Goal: Task Accomplishment & Management: Complete application form

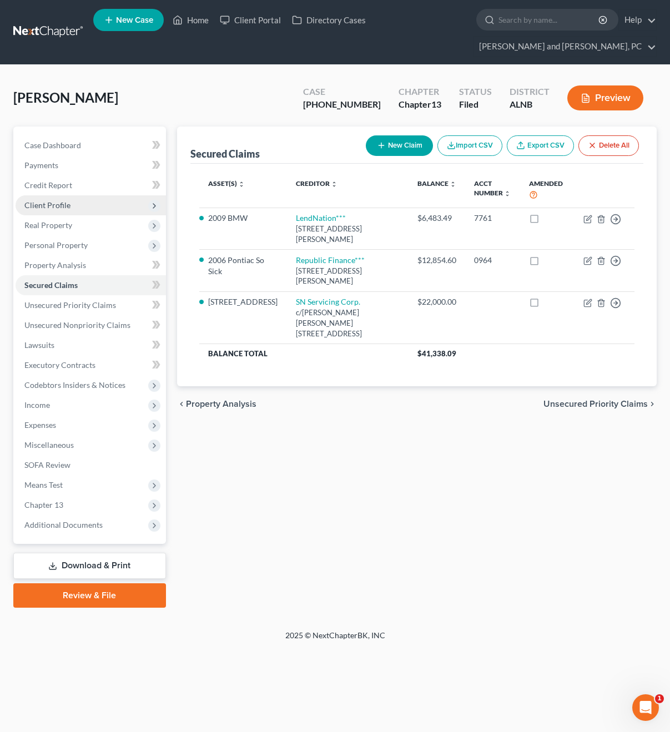
click at [55, 210] on span "Client Profile" at bounding box center [91, 205] width 150 height 20
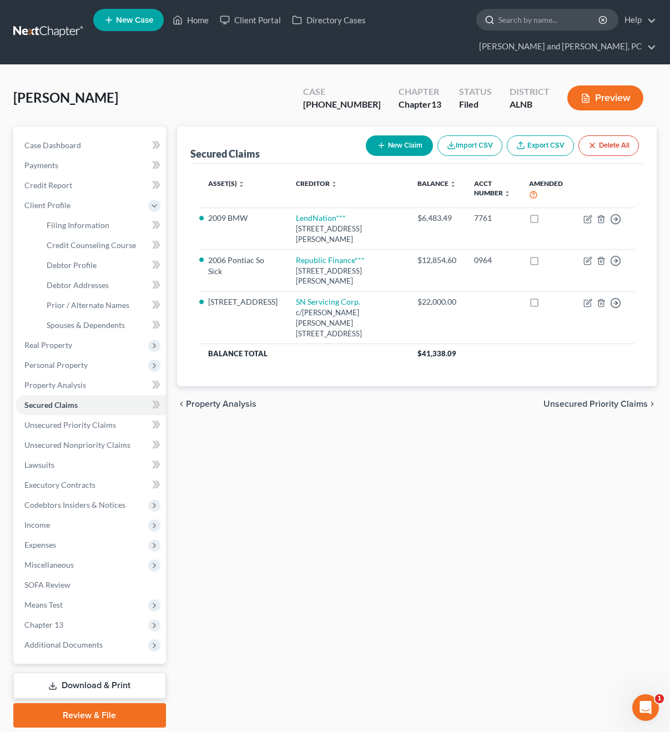
click at [536, 16] on input "search" at bounding box center [550, 19] width 102 height 21
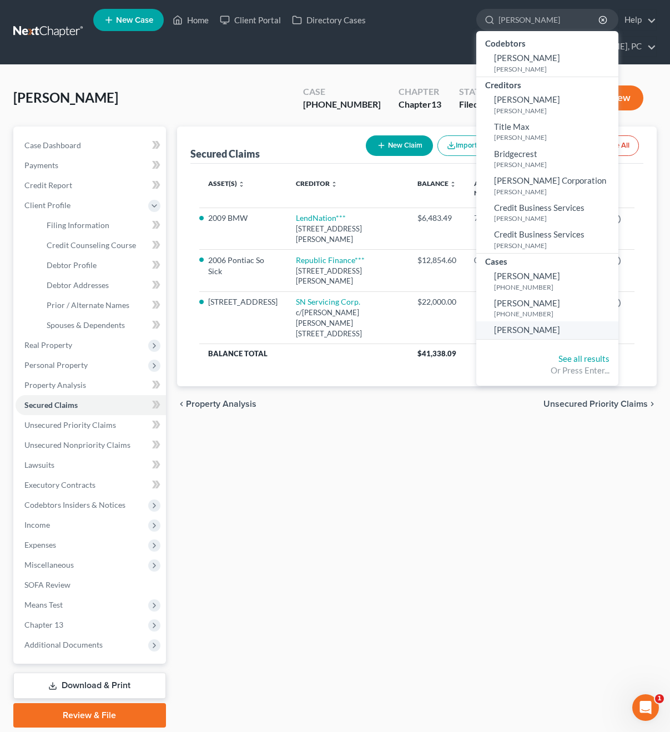
type input "[PERSON_NAME]"
click at [522, 327] on span "[PERSON_NAME]" at bounding box center [527, 330] width 66 height 10
select select "10"
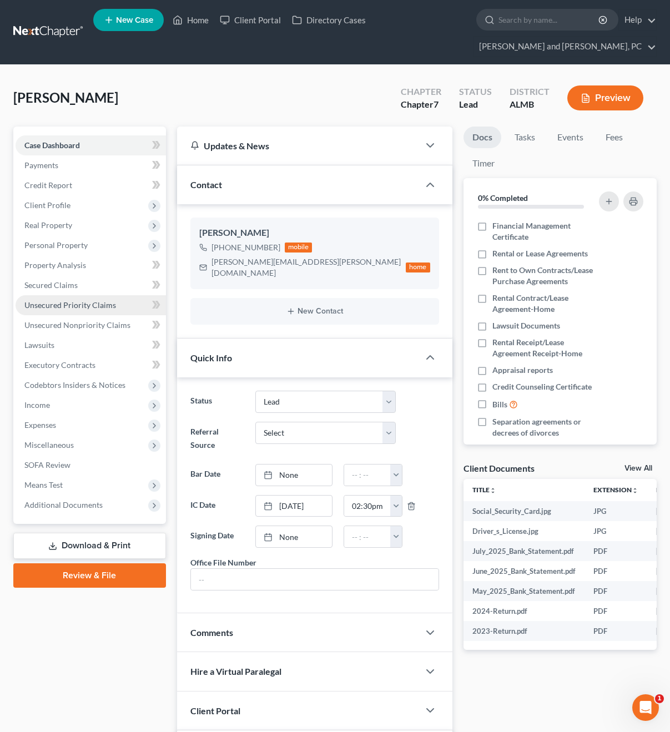
scroll to position [1034, 0]
click at [68, 211] on span "Client Profile" at bounding box center [91, 205] width 150 height 20
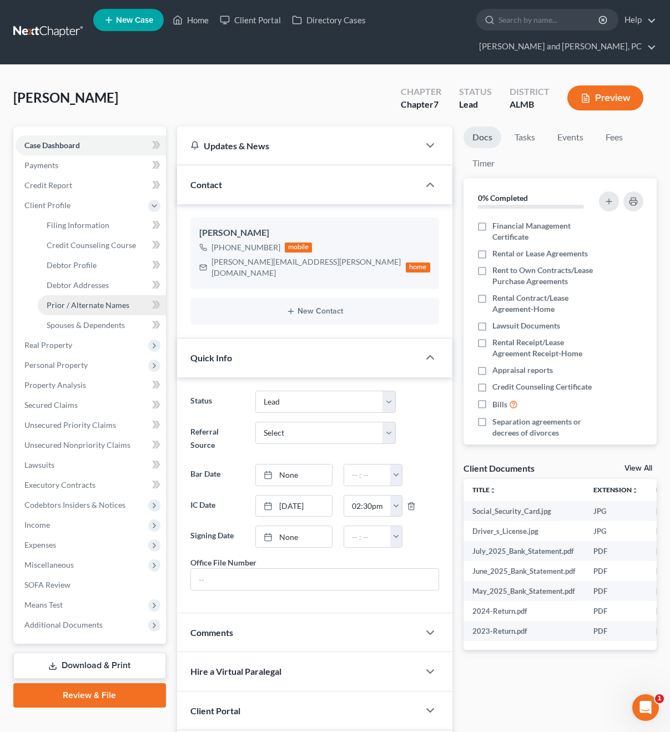
click at [77, 302] on span "Prior / Alternate Names" at bounding box center [88, 304] width 83 height 9
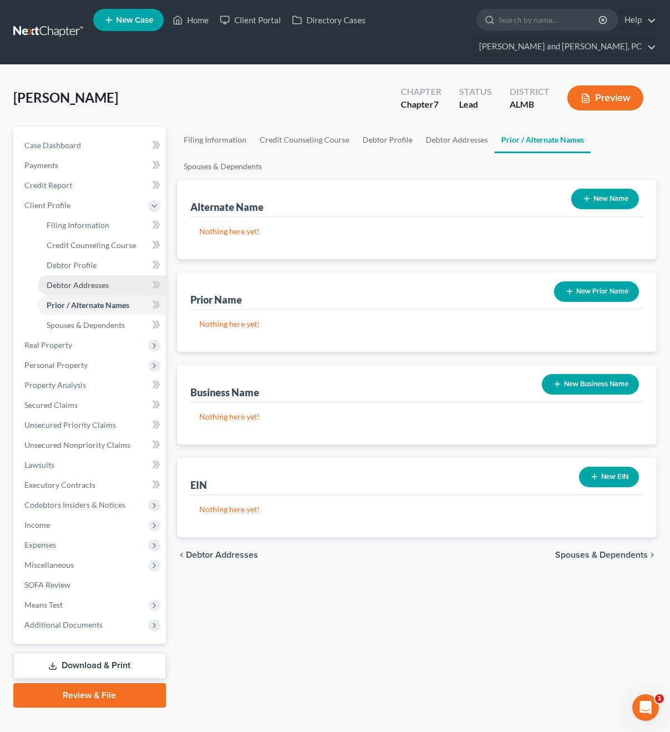
click at [80, 278] on link "Debtor Addresses" at bounding box center [102, 285] width 128 height 20
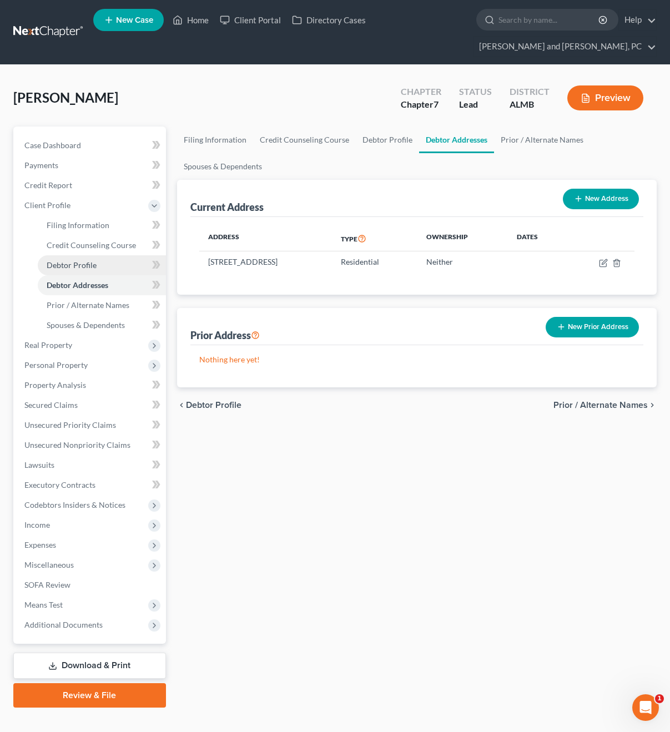
click at [69, 264] on span "Debtor Profile" at bounding box center [72, 264] width 50 height 9
select select "0"
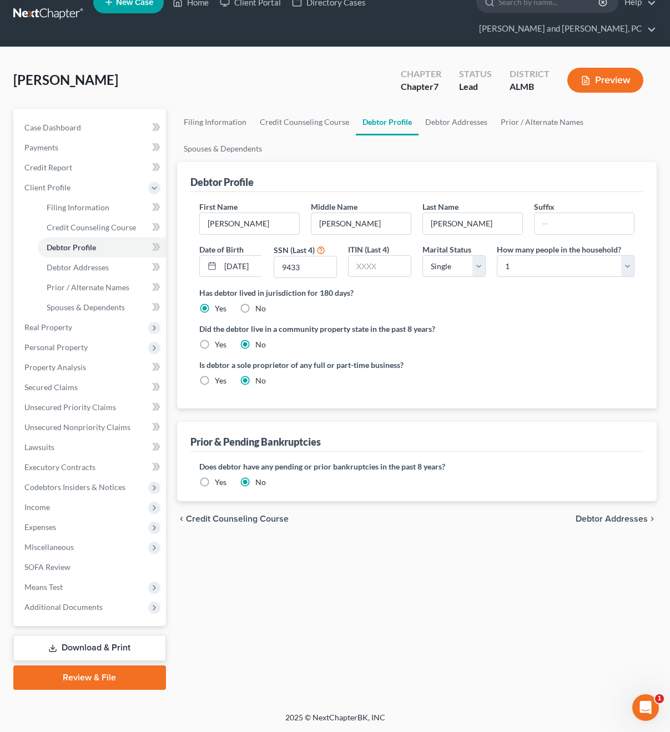
scroll to position [18, 0]
click at [63, 204] on span "Filing Information" at bounding box center [78, 207] width 63 height 9
select select "1"
select select "0"
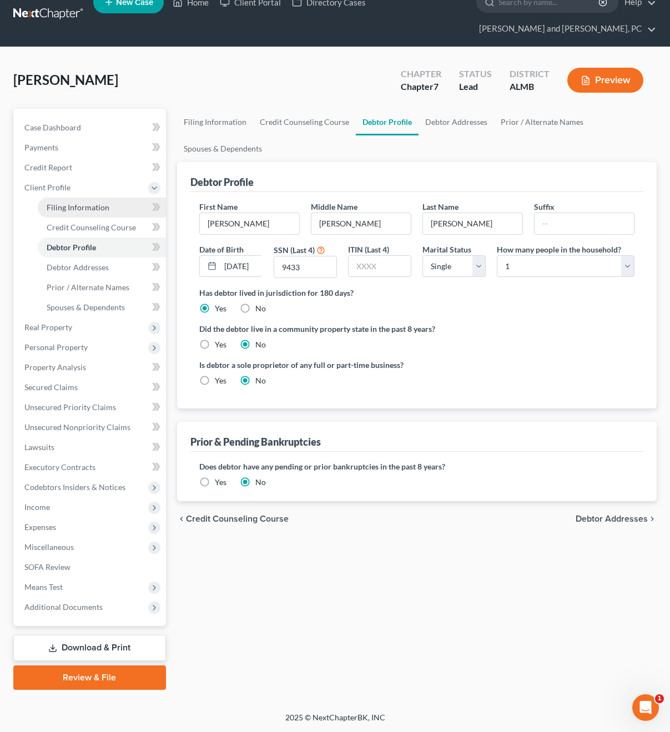
select select "0"
select select "2"
select select "0"
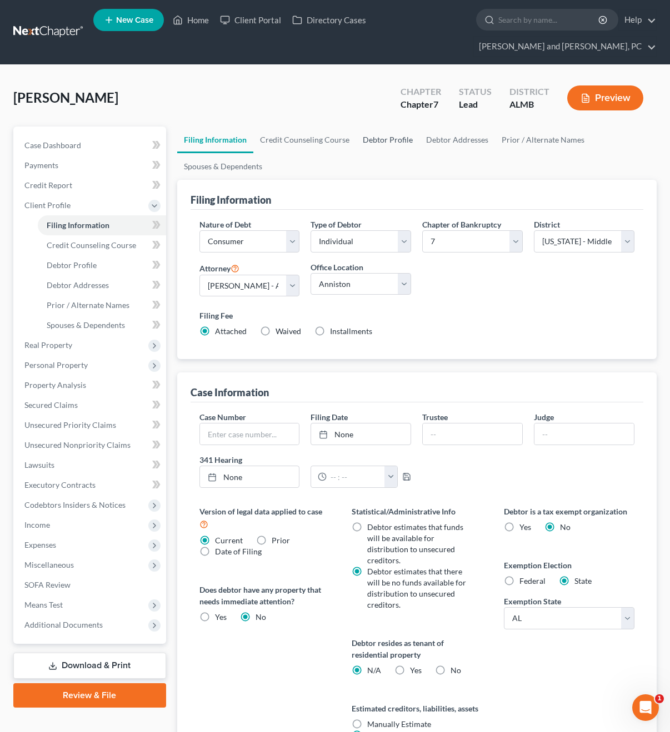
click at [382, 142] on link "Debtor Profile" at bounding box center [387, 140] width 63 height 27
select select "0"
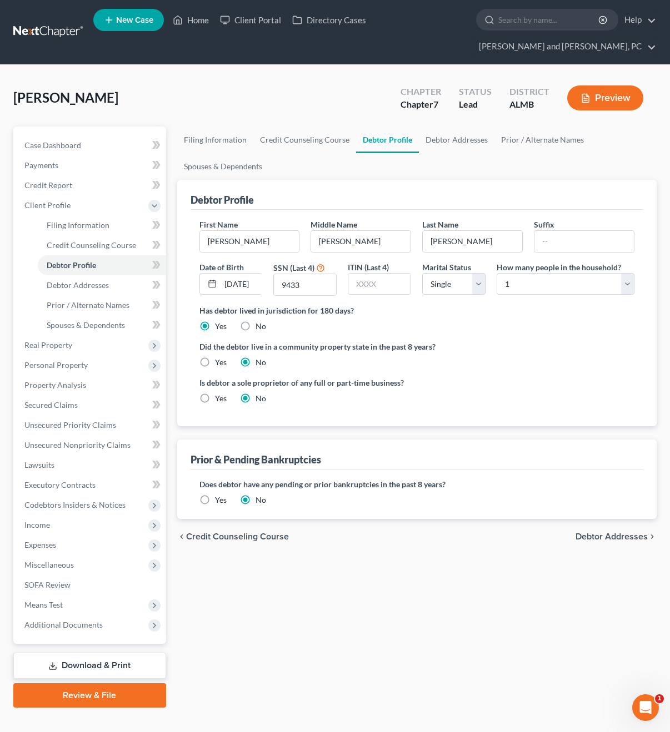
click at [382, 142] on link "Debtor Profile" at bounding box center [387, 140] width 63 height 27
click at [506, 18] on input "search" at bounding box center [547, 19] width 102 height 21
type input "[PERSON_NAME]"
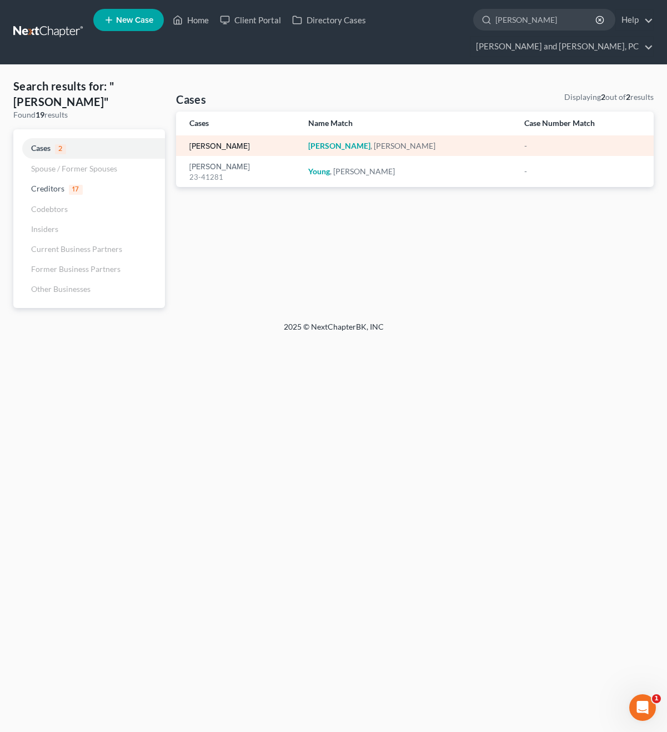
click at [217, 146] on link "[PERSON_NAME]" at bounding box center [219, 147] width 61 height 8
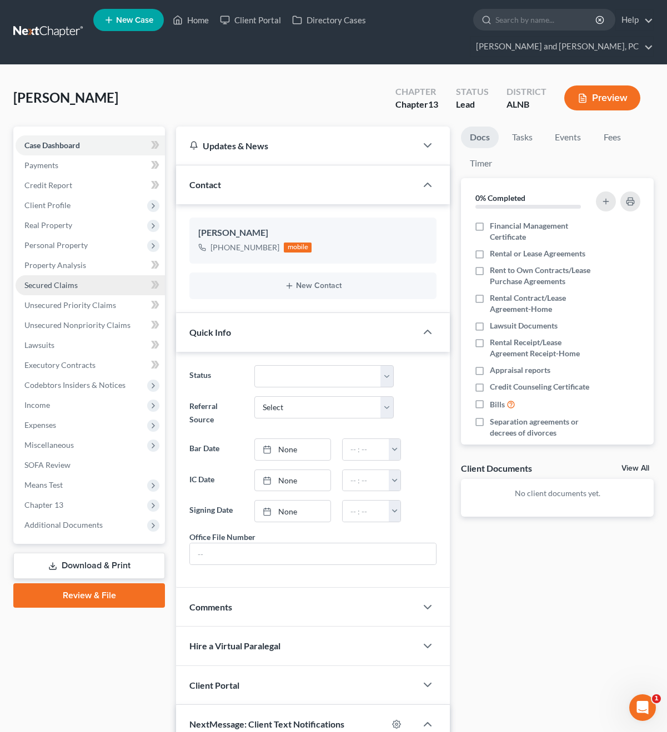
scroll to position [26, 0]
click at [63, 286] on span "Secured Claims" at bounding box center [50, 284] width 53 height 9
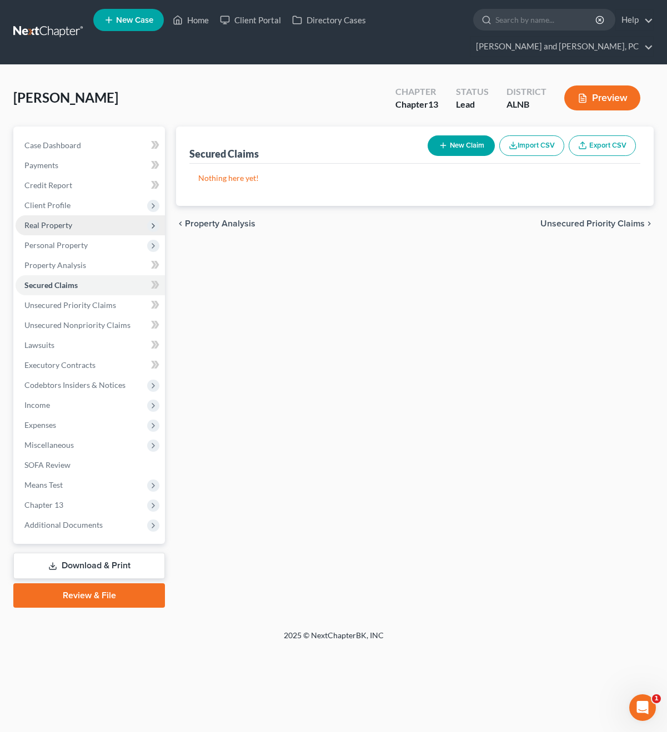
click at [60, 247] on span "Personal Property" at bounding box center [55, 244] width 63 height 9
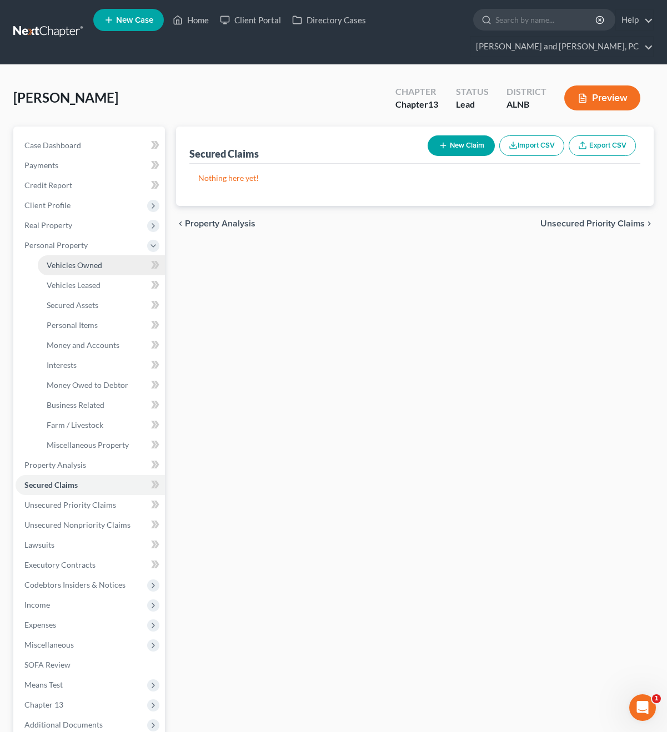
click at [61, 261] on span "Vehicles Owned" at bounding box center [75, 264] width 56 height 9
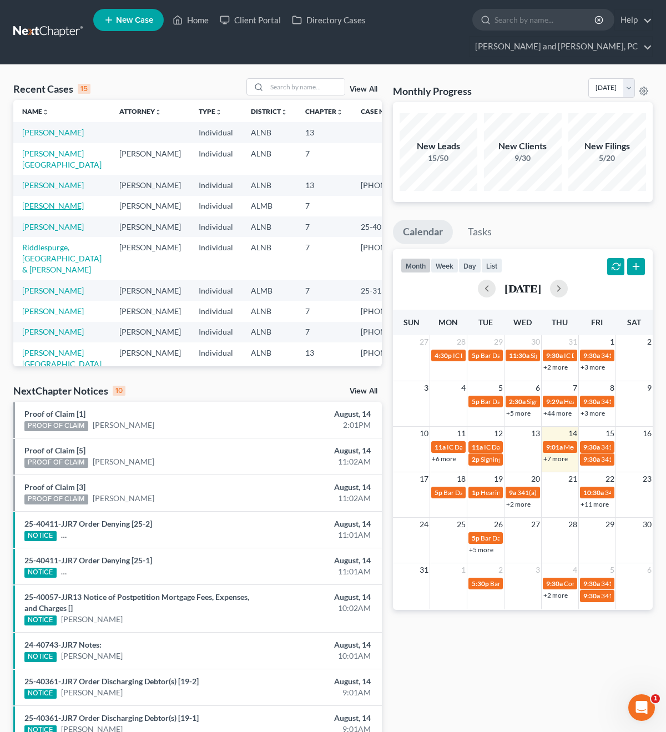
click at [33, 210] on link "[PERSON_NAME]" at bounding box center [53, 205] width 62 height 9
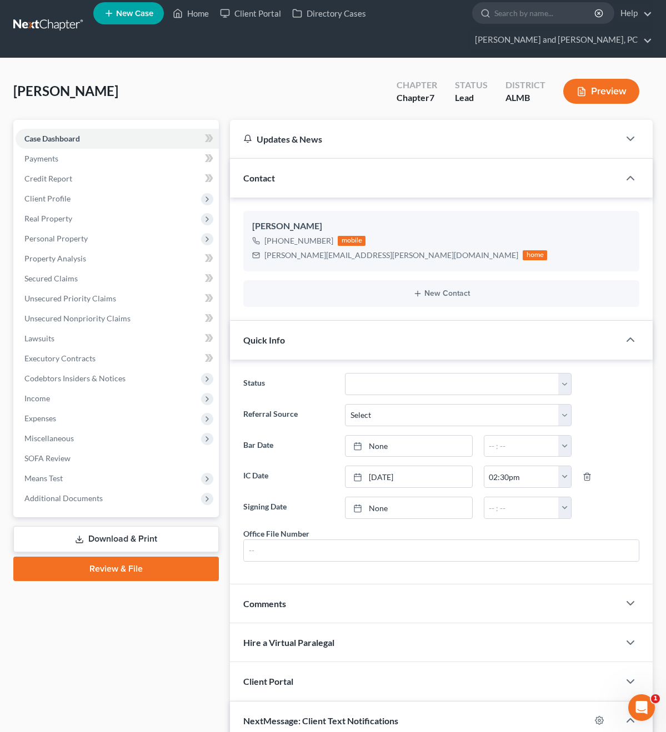
scroll to position [7, 0]
click at [47, 241] on span "Personal Property" at bounding box center [55, 238] width 63 height 9
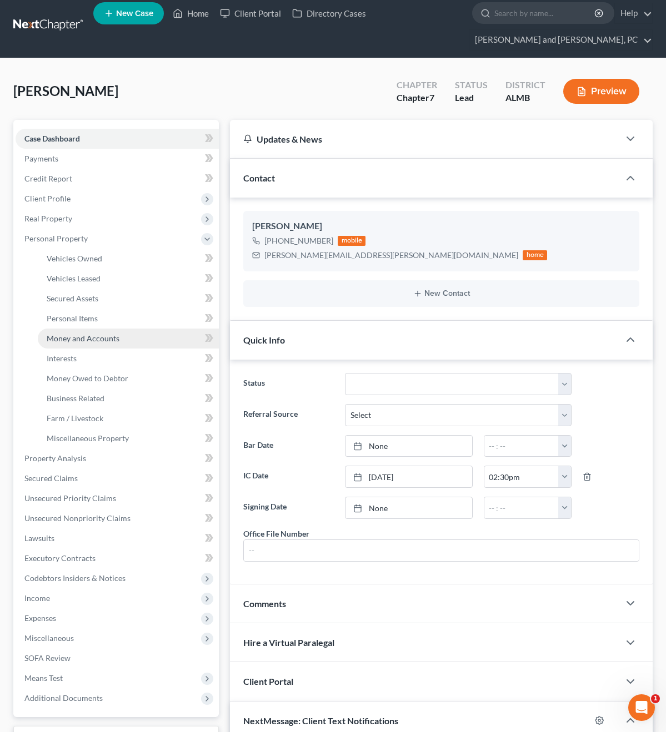
click at [76, 345] on link "Money and Accounts" at bounding box center [128, 339] width 181 height 20
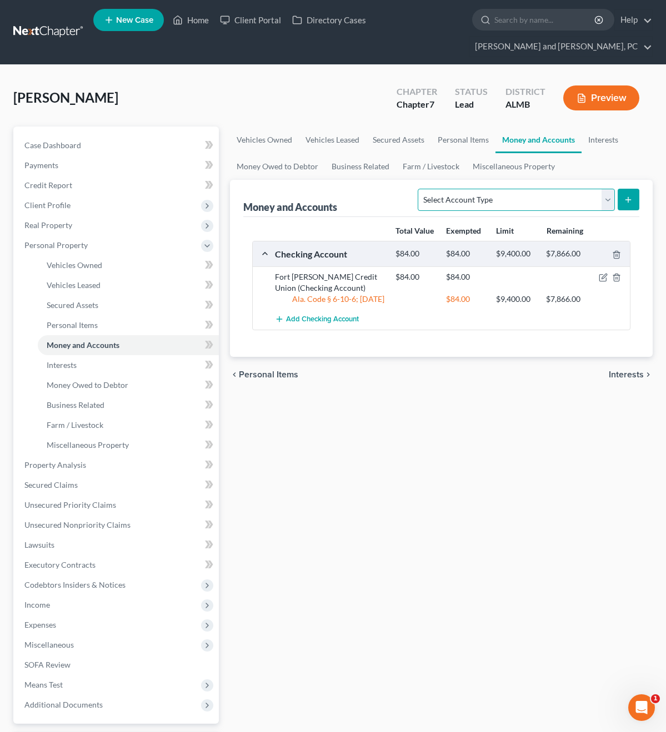
click at [580, 205] on select "Select Account Type Brokerage Cash on Hand Certificates of Deposit Checking Acc…" at bounding box center [515, 200] width 197 height 22
click at [606, 137] on link "Interests" at bounding box center [602, 140] width 43 height 27
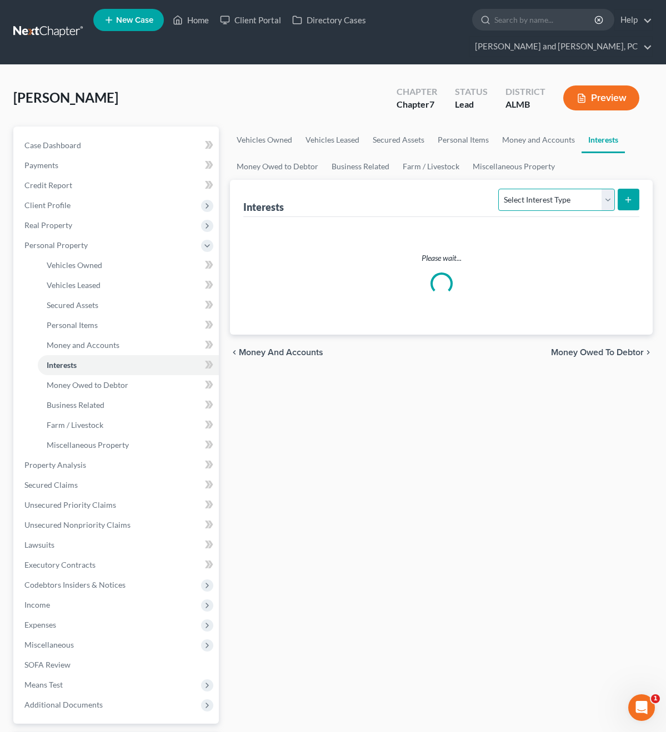
click at [595, 197] on select "Select Interest Type 401K Annuity Bond Education IRA Government Bond Government…" at bounding box center [556, 200] width 116 height 22
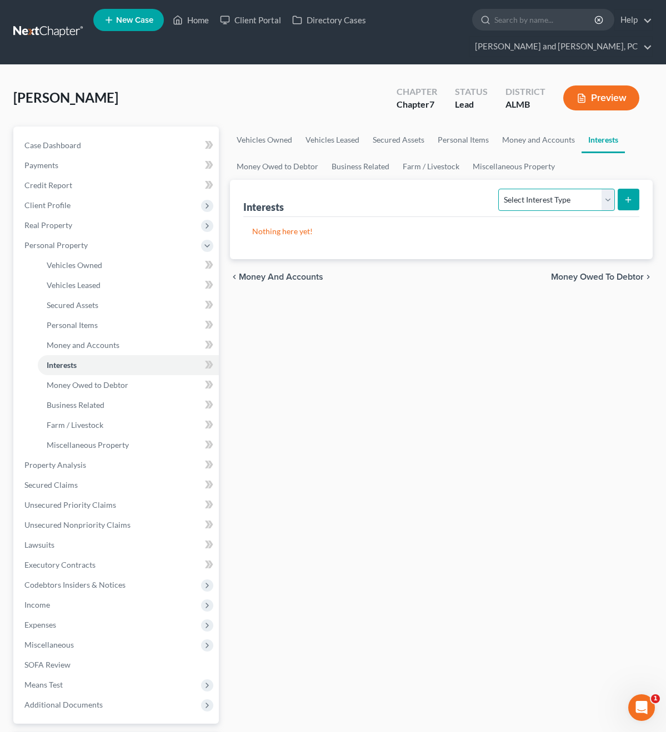
select select "government_bond"
click at [626, 200] on icon "submit" at bounding box center [627, 199] width 9 height 9
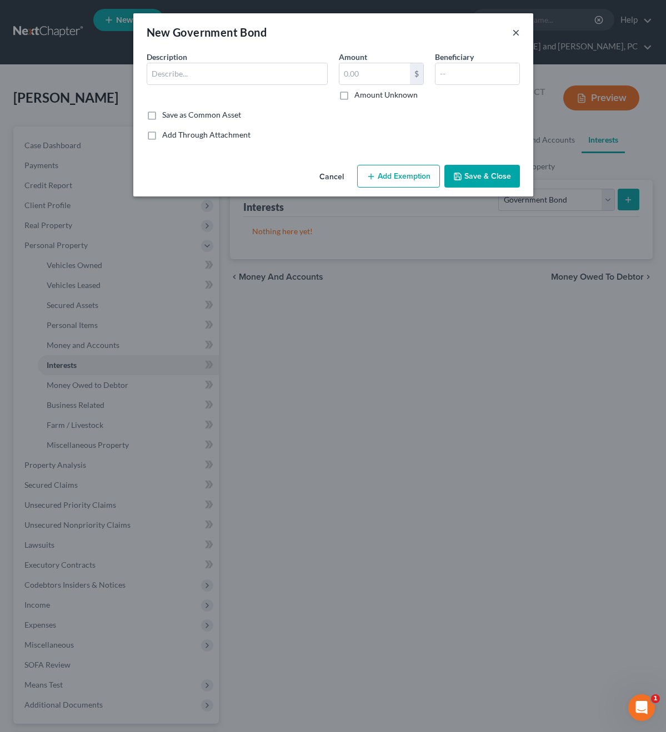
click at [515, 34] on button "×" at bounding box center [516, 32] width 8 height 13
